Goal: Transaction & Acquisition: Book appointment/travel/reservation

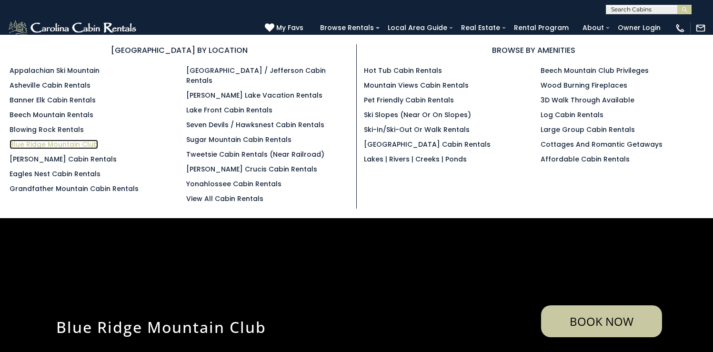
click at [41, 142] on link "Blue Ridge Mountain Club" at bounding box center [54, 145] width 89 height 10
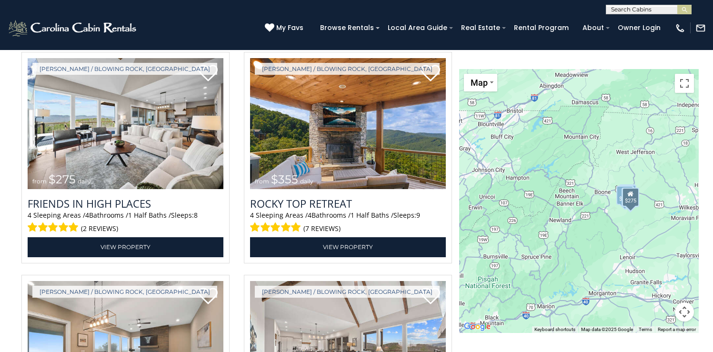
scroll to position [1954, 0]
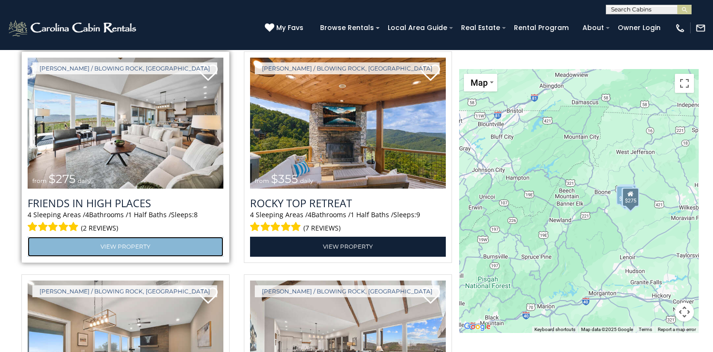
click at [153, 247] on link "View Property" at bounding box center [126, 247] width 196 height 20
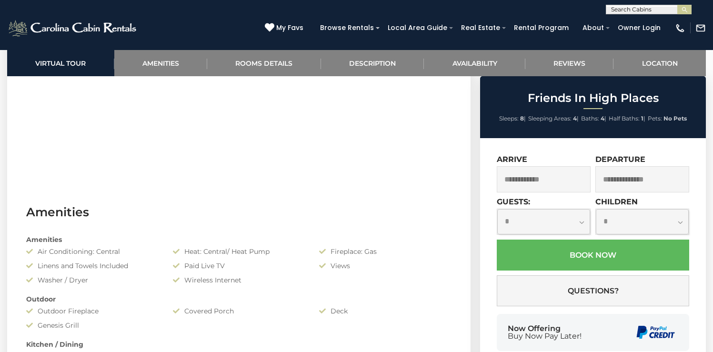
scroll to position [564, 0]
click at [471, 54] on link "Availability" at bounding box center [474, 63] width 101 height 26
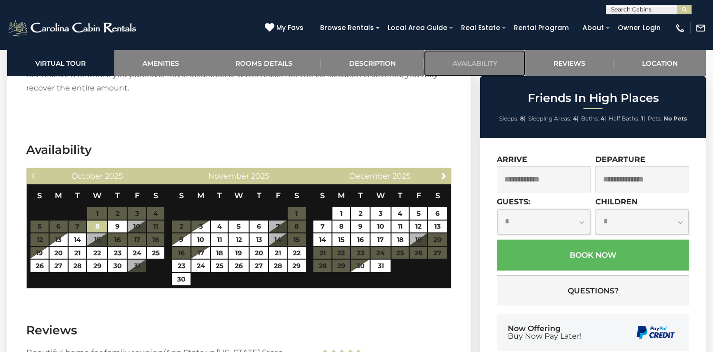
scroll to position [2031, 0]
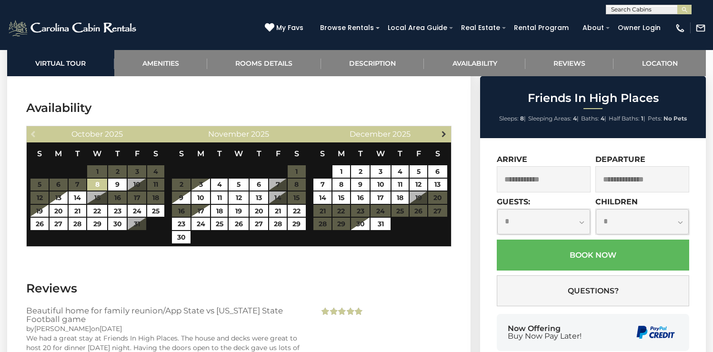
click at [442, 130] on span "Next" at bounding box center [444, 134] width 8 height 8
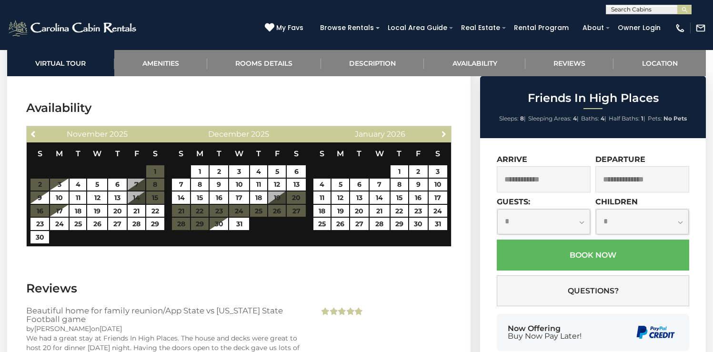
click at [442, 130] on span "Next" at bounding box center [444, 134] width 8 height 8
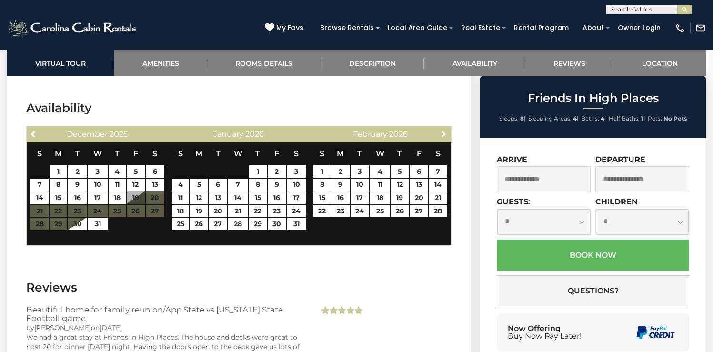
click at [442, 130] on span "Next" at bounding box center [444, 134] width 8 height 8
